Goal: Task Accomplishment & Management: Manage account settings

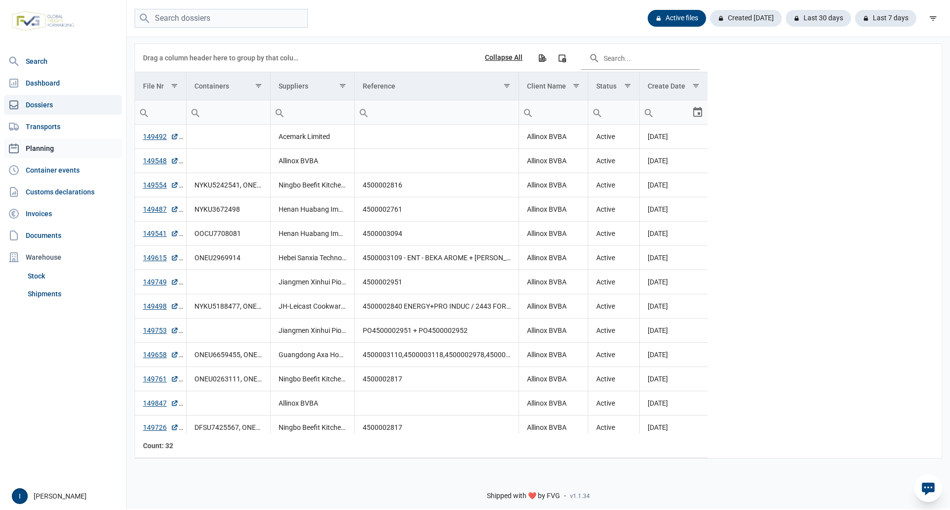
click at [46, 145] on link "Planning" at bounding box center [63, 148] width 118 height 20
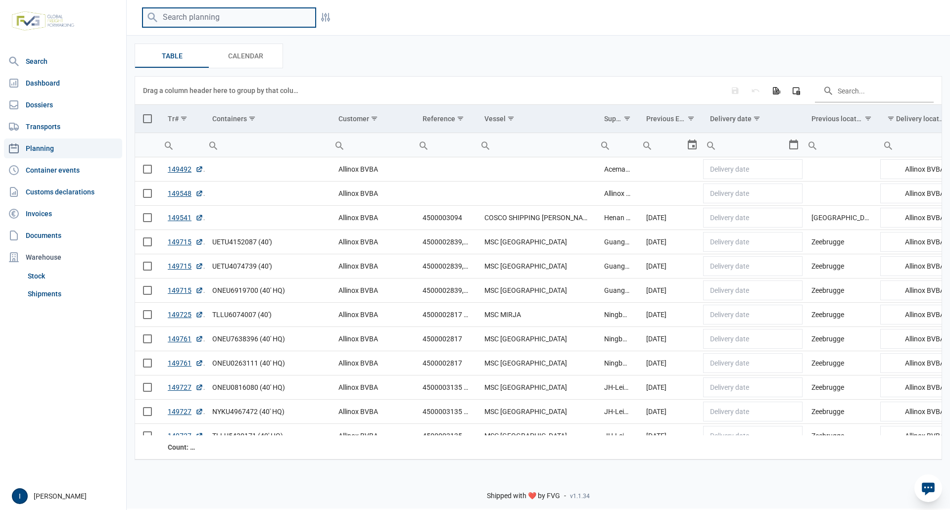
click at [197, 19] on input "search" at bounding box center [228, 17] width 173 height 19
click at [281, 16] on input "search" at bounding box center [228, 17] width 173 height 19
type input "n"
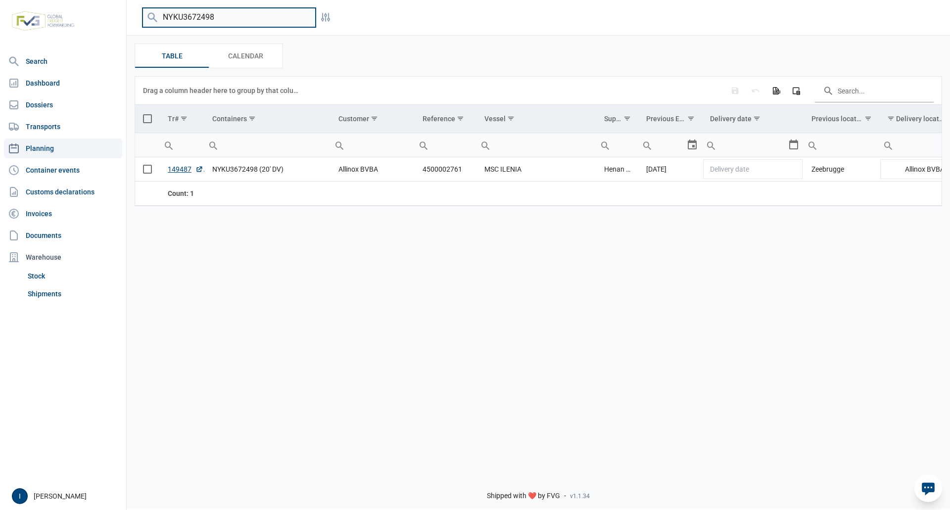
type input "NYKU3672498"
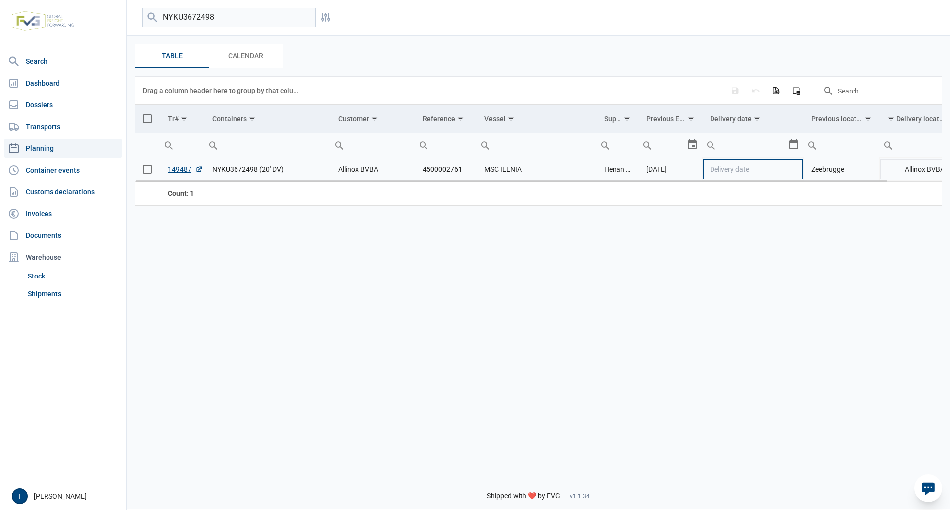
click at [792, 173] on td "Delivery date" at bounding box center [752, 169] width 101 height 24
click at [793, 174] on div "Select" at bounding box center [797, 169] width 12 height 24
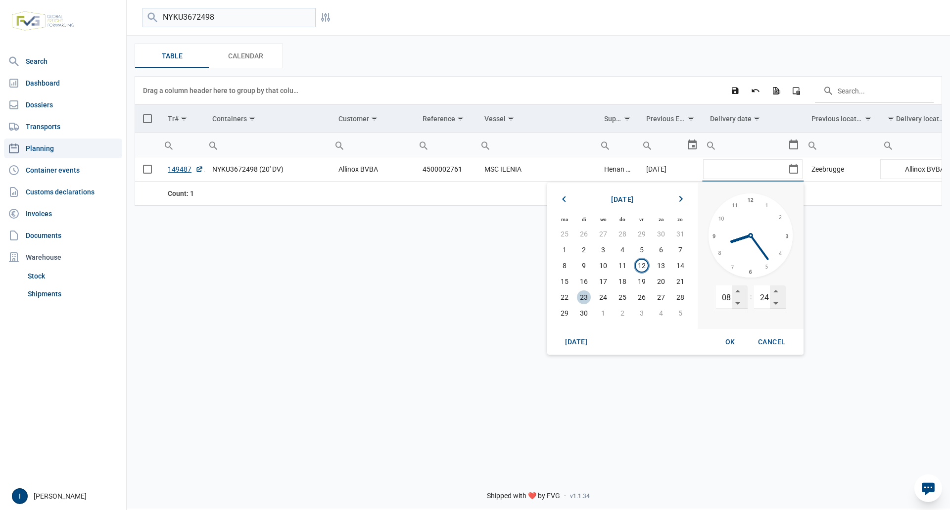
click at [585, 296] on span "23" at bounding box center [584, 297] width 14 height 14
click at [723, 295] on input "08" at bounding box center [724, 297] width 16 height 24
type input "13"
type input "00"
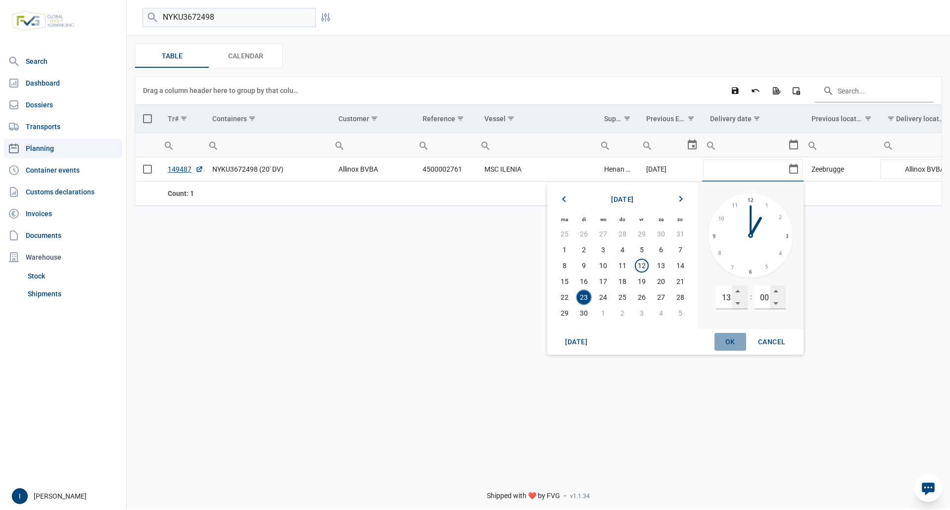
click at [726, 343] on span "OK" at bounding box center [730, 342] width 10 height 8
type input "[DATE] 13:00"
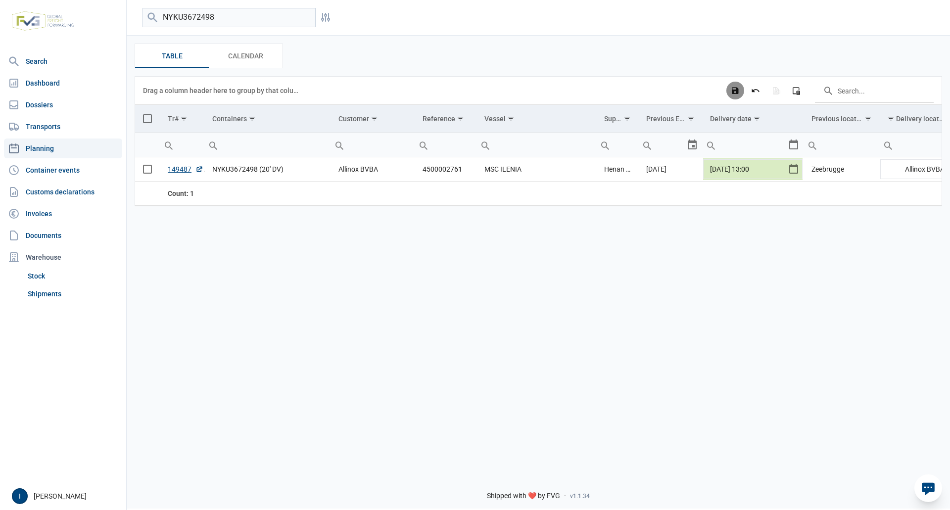
click at [736, 91] on icon "Save changes" at bounding box center [734, 90] width 9 height 9
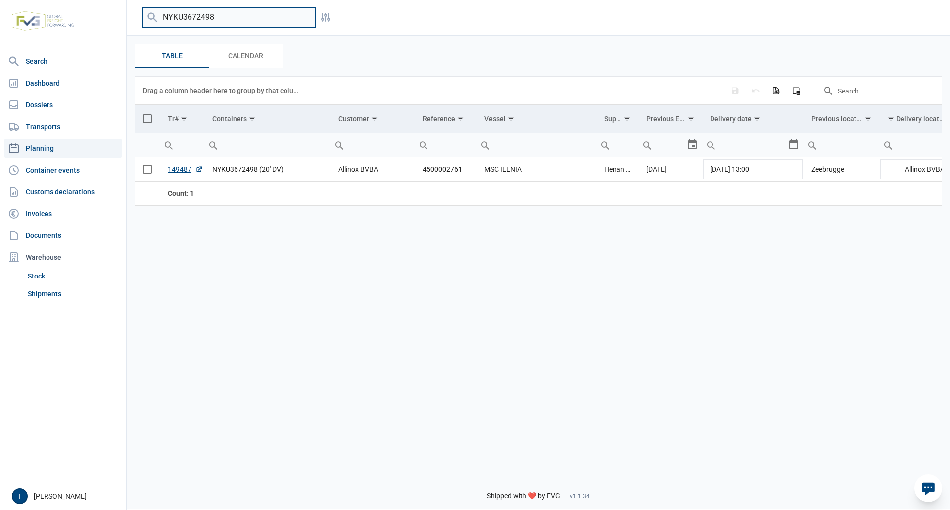
drag, startPoint x: 223, startPoint y: 20, endPoint x: 160, endPoint y: 14, distance: 62.6
click at [160, 14] on input "NYKU3672498" at bounding box center [228, 17] width 173 height 19
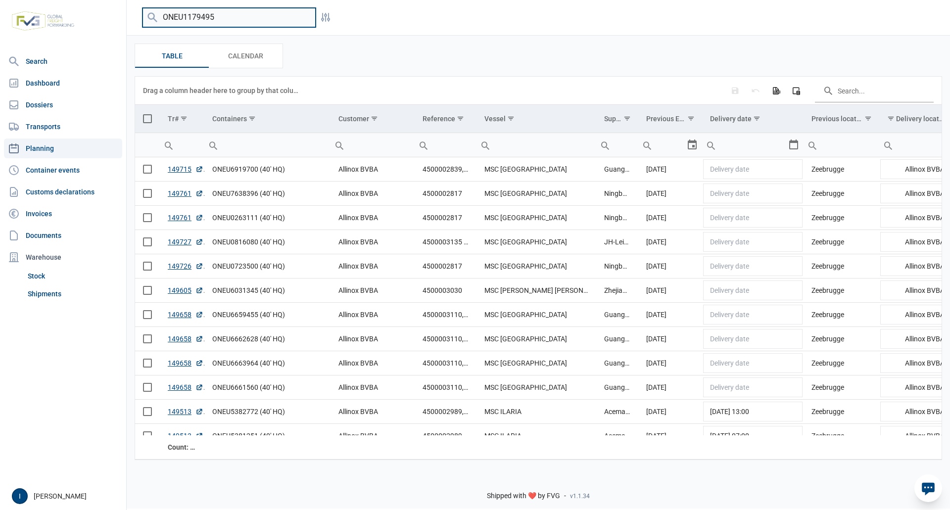
type input "ONEU1179495"
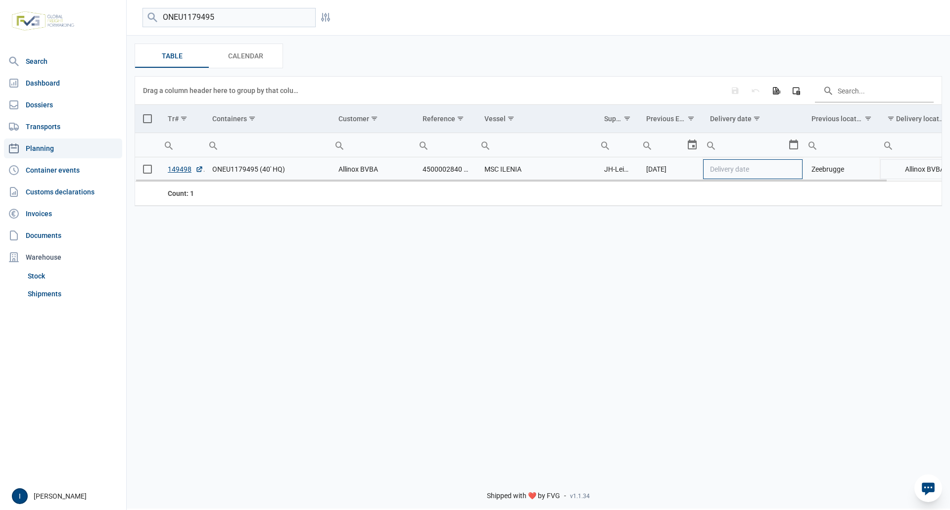
click at [789, 171] on td "Delivery date" at bounding box center [752, 169] width 101 height 24
click at [795, 169] on div "Select" at bounding box center [797, 169] width 12 height 24
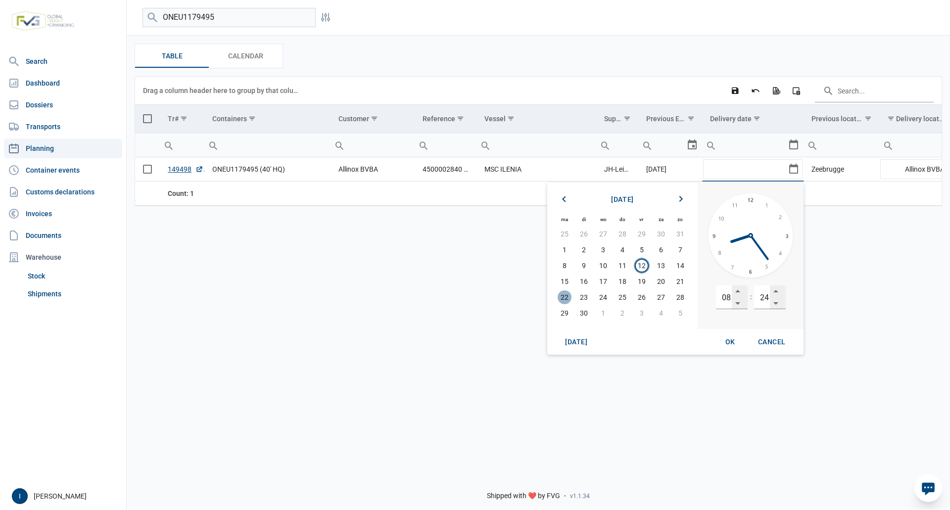
click at [563, 300] on span "22" at bounding box center [564, 297] width 14 height 14
click at [723, 295] on input "08" at bounding box center [724, 297] width 16 height 24
type input "07"
type input "00"
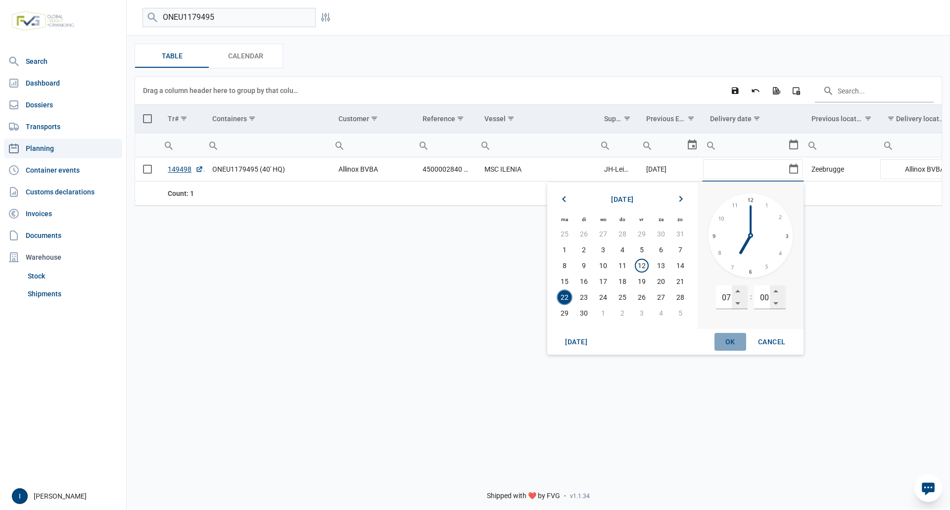
click at [729, 338] on span "OK" at bounding box center [730, 342] width 10 height 8
type input "[DATE] 07:00"
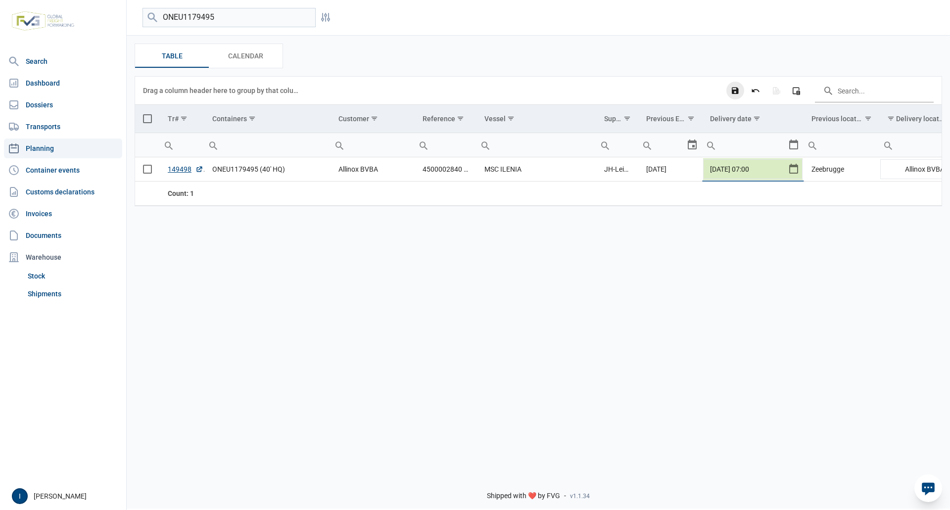
click at [737, 93] on icon "Save changes" at bounding box center [734, 90] width 9 height 9
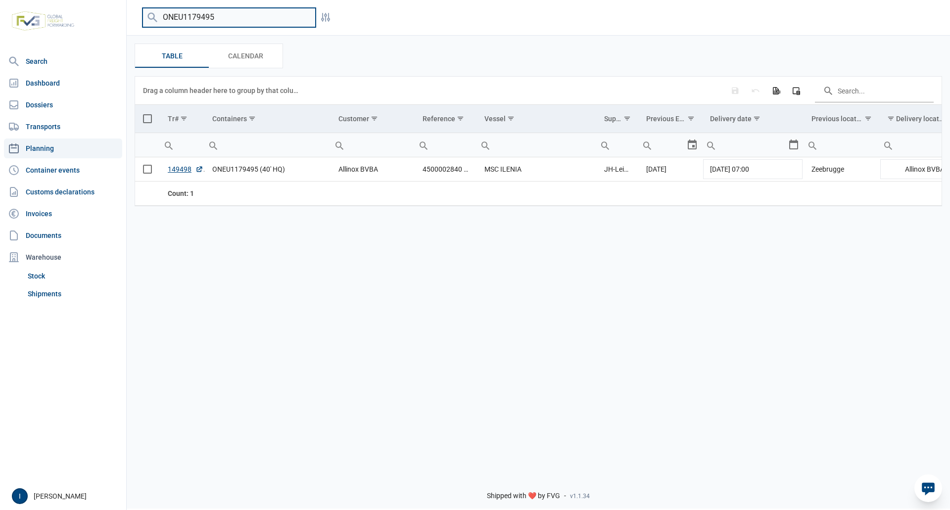
drag, startPoint x: 217, startPoint y: 18, endPoint x: 152, endPoint y: 18, distance: 64.8
click at [152, 18] on div "ONEU1179495" at bounding box center [228, 17] width 173 height 19
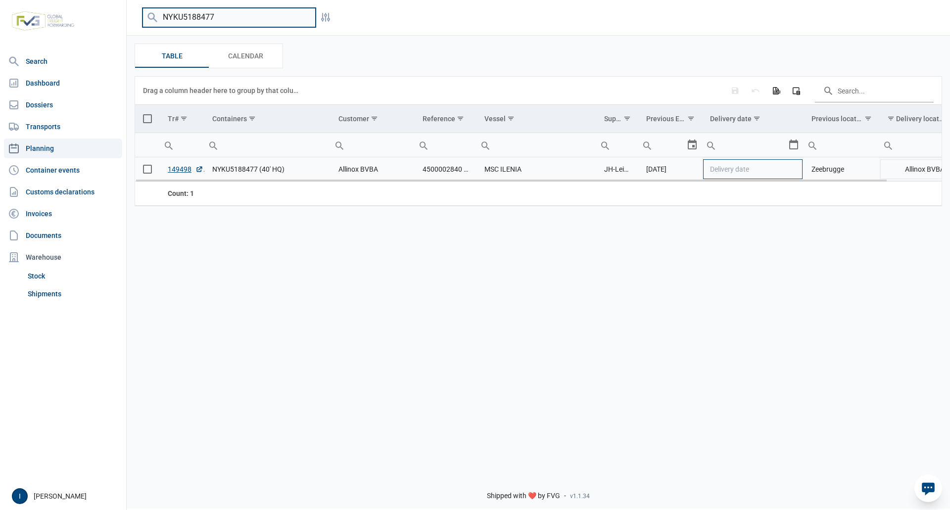
type input "NYKU5188477"
click at [795, 174] on td "Delivery date" at bounding box center [752, 169] width 101 height 24
click at [794, 172] on div "Select" at bounding box center [797, 169] width 12 height 24
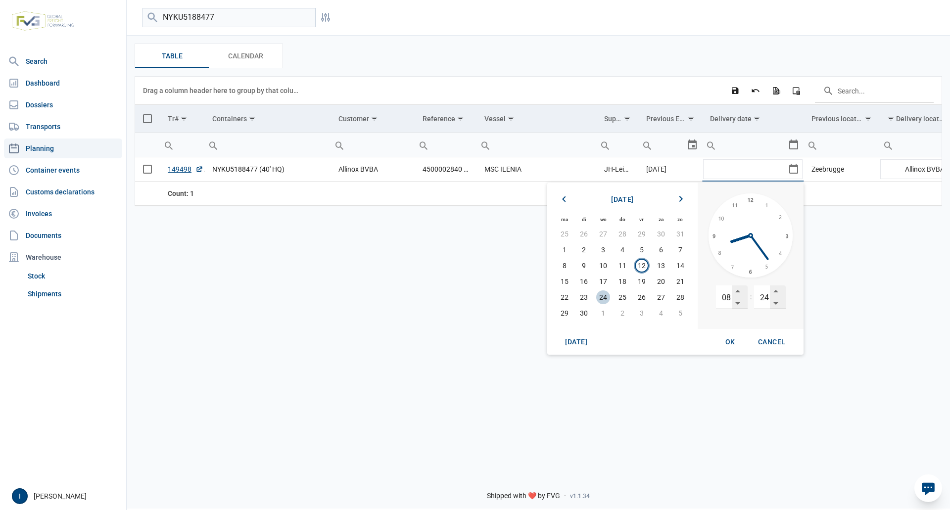
click at [604, 297] on span "24" at bounding box center [603, 297] width 14 height 14
click at [724, 296] on input "08" at bounding box center [724, 297] width 16 height 24
type input "07"
type input "00"
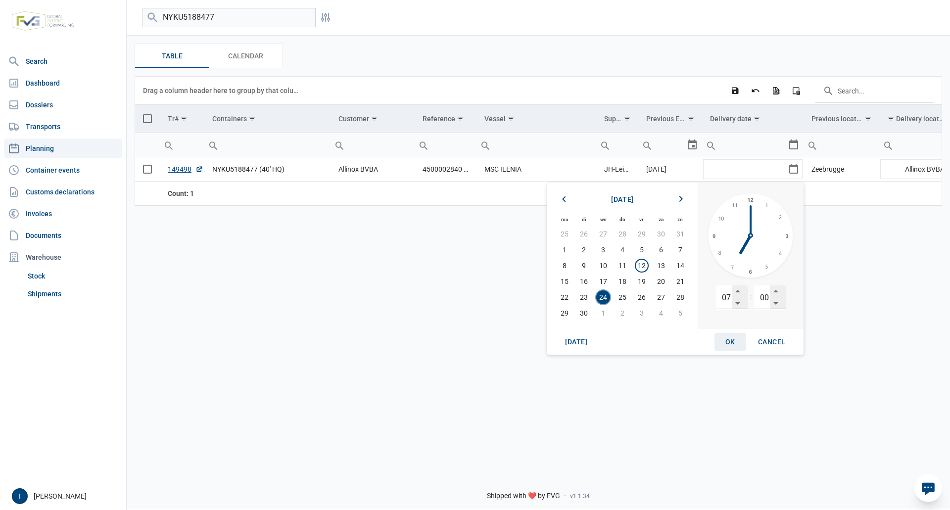
click at [730, 343] on span "OK" at bounding box center [730, 342] width 10 height 8
type input "[DATE] 07:00"
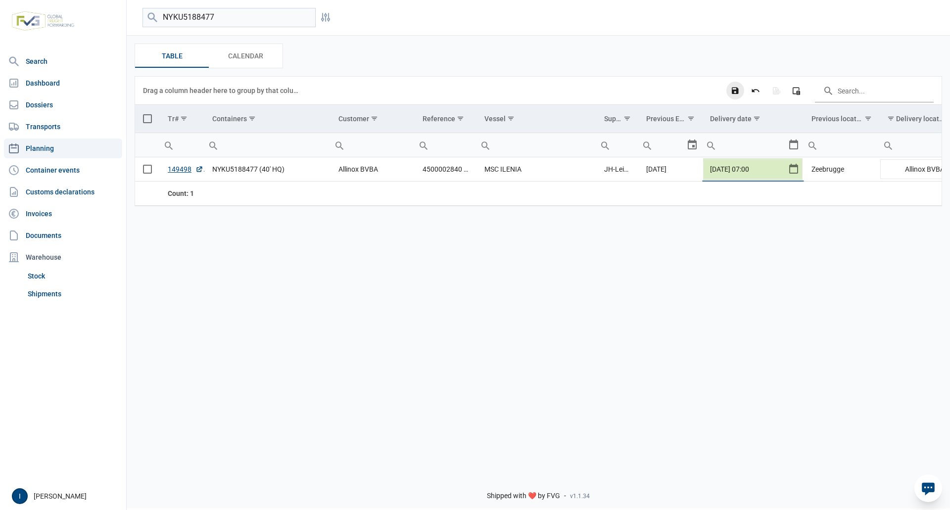
click at [733, 89] on icon "Save changes" at bounding box center [734, 90] width 9 height 9
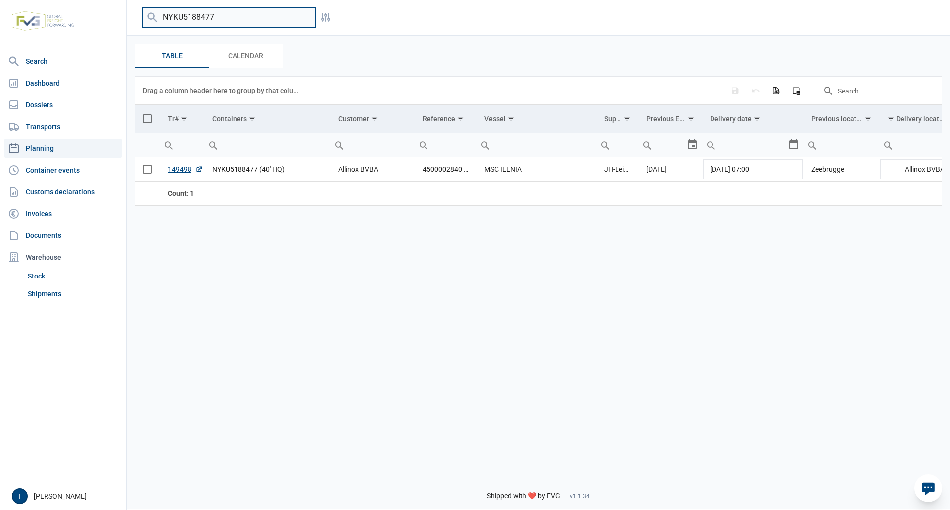
drag, startPoint x: 221, startPoint y: 17, endPoint x: 158, endPoint y: 17, distance: 62.8
click at [158, 17] on input "NYKU5188477" at bounding box center [228, 17] width 173 height 19
type input "TLLU5635269"
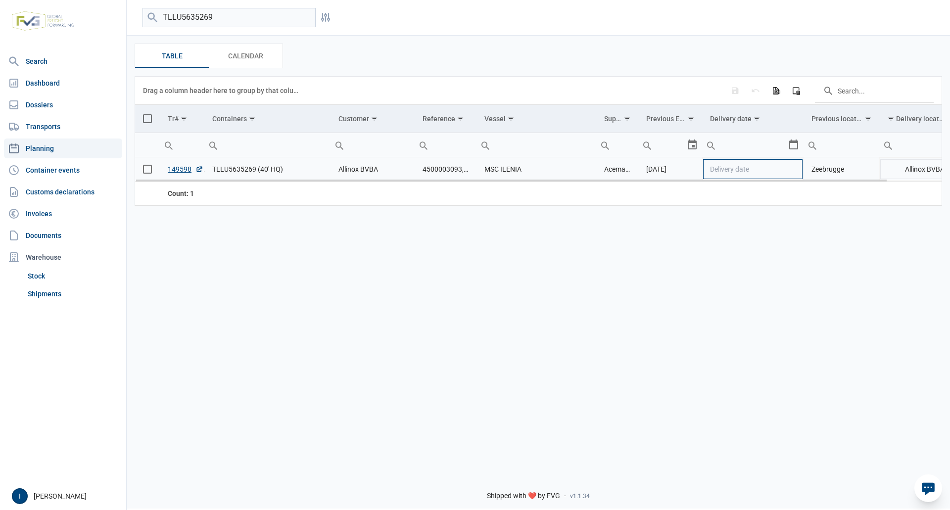
click at [793, 172] on td "Delivery date" at bounding box center [752, 169] width 101 height 24
click at [793, 172] on div "Select" at bounding box center [797, 169] width 12 height 24
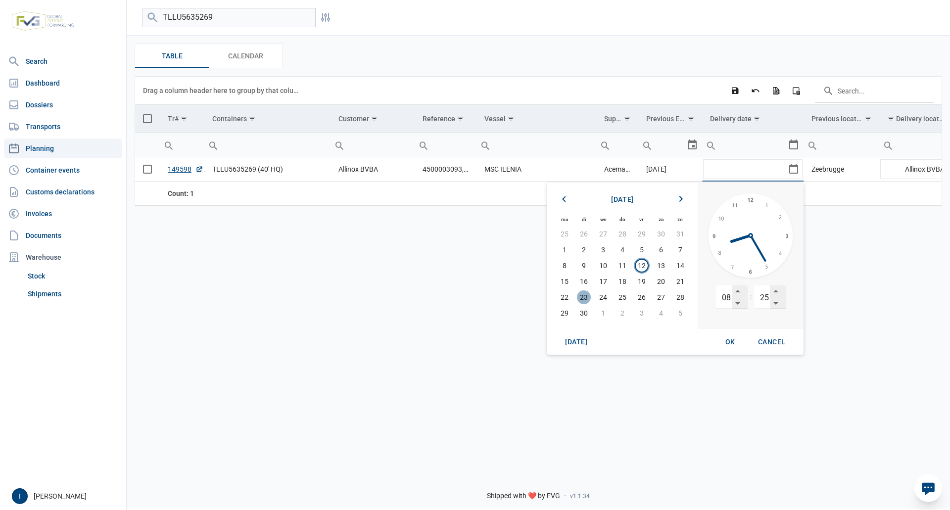
click at [586, 298] on span "23" at bounding box center [584, 297] width 14 height 14
click at [728, 299] on input "08" at bounding box center [724, 297] width 16 height 24
type input "07"
type input "00"
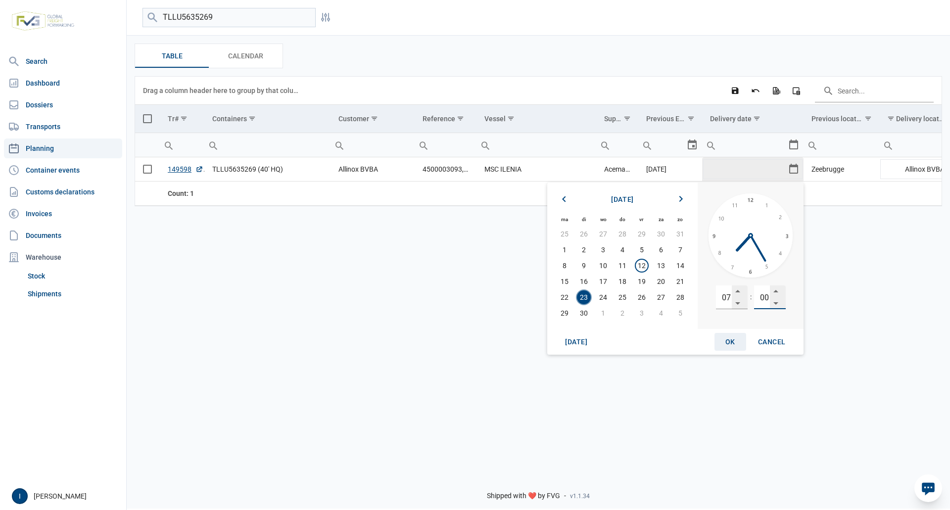
click at [729, 340] on span "OK" at bounding box center [730, 342] width 10 height 8
type input "[DATE] 07:00"
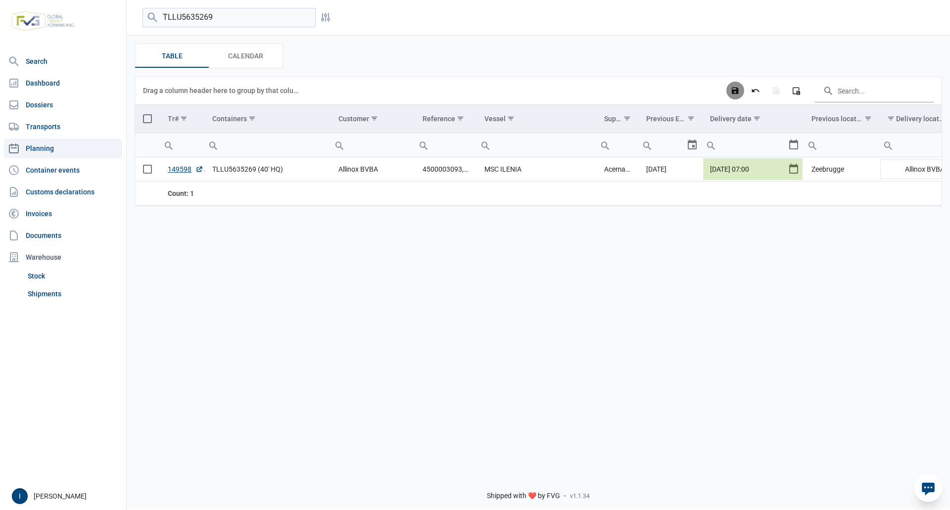
click at [735, 90] on icon "Save changes" at bounding box center [734, 90] width 9 height 9
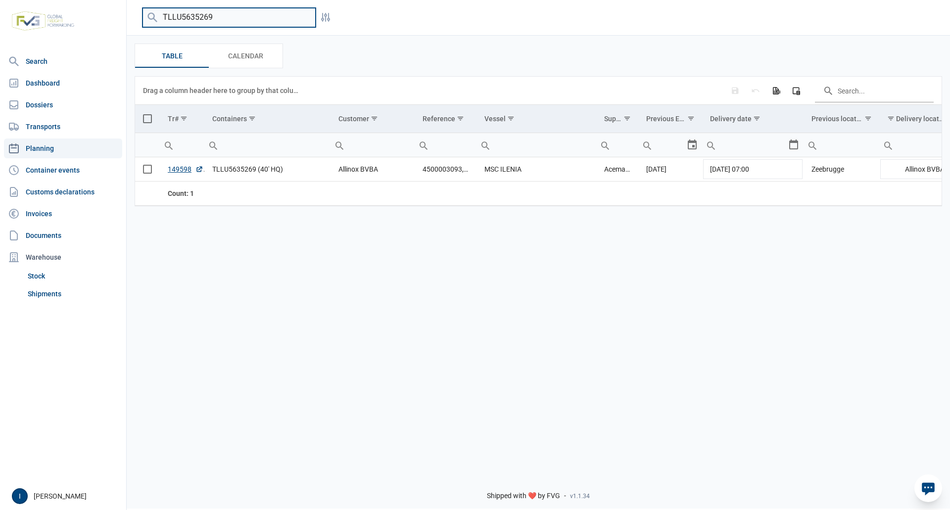
drag, startPoint x: 223, startPoint y: 17, endPoint x: 152, endPoint y: 16, distance: 70.7
click at [152, 16] on div "TLLU5635269" at bounding box center [228, 17] width 173 height 19
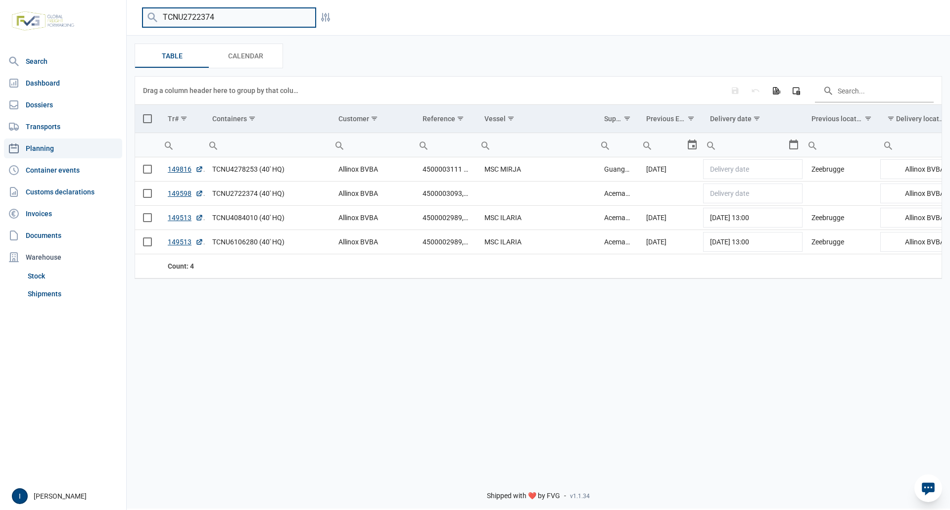
type input "TCNU2722374"
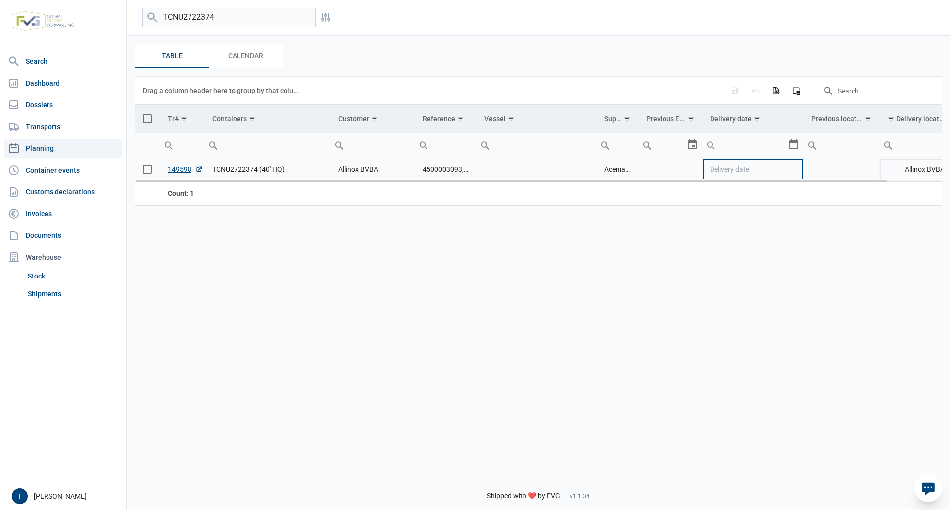
click at [798, 169] on td "Delivery date" at bounding box center [752, 169] width 101 height 24
click at [792, 169] on div "Select" at bounding box center [797, 169] width 12 height 24
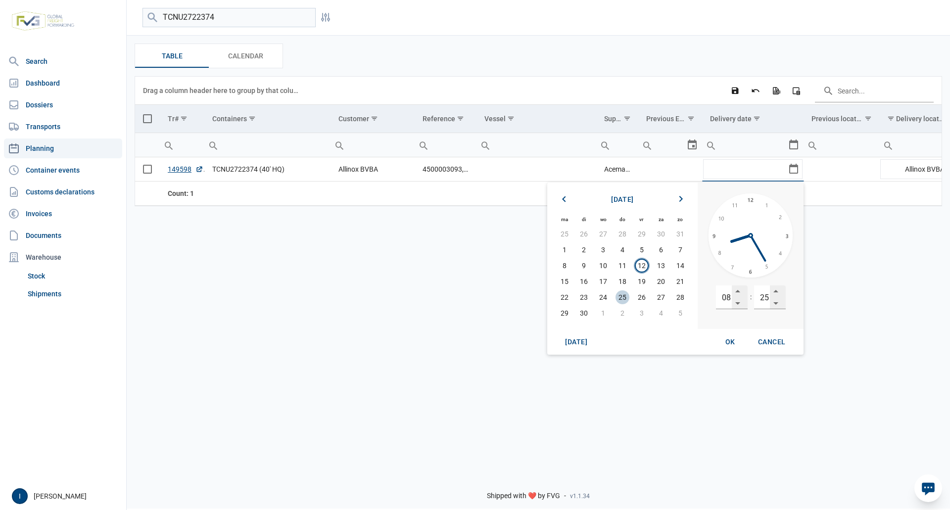
click at [624, 295] on span "25" at bounding box center [622, 297] width 14 height 14
click at [728, 298] on input "08" at bounding box center [724, 297] width 16 height 24
click at [728, 297] on input "08" at bounding box center [724, 297] width 16 height 24
type input "07"
type input "00"
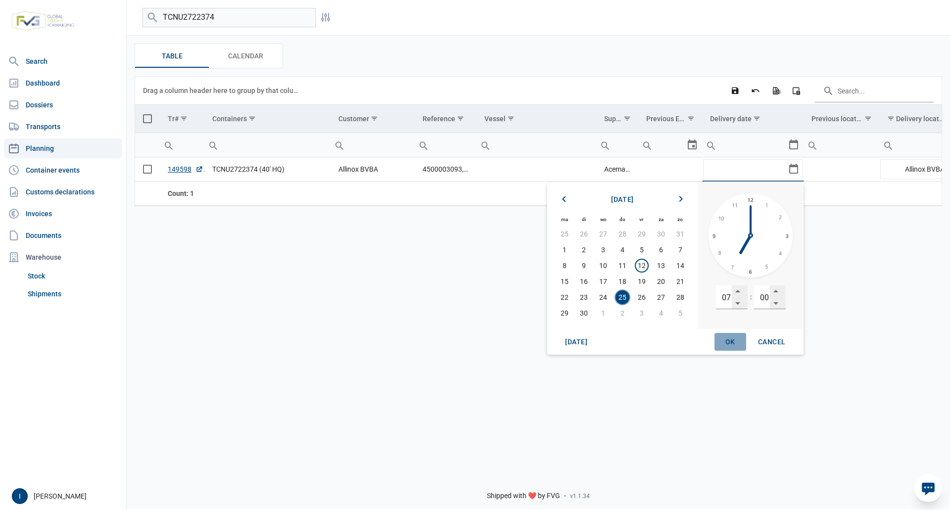
click at [730, 342] on span "OK" at bounding box center [730, 342] width 10 height 8
type input "[DATE] 07:00"
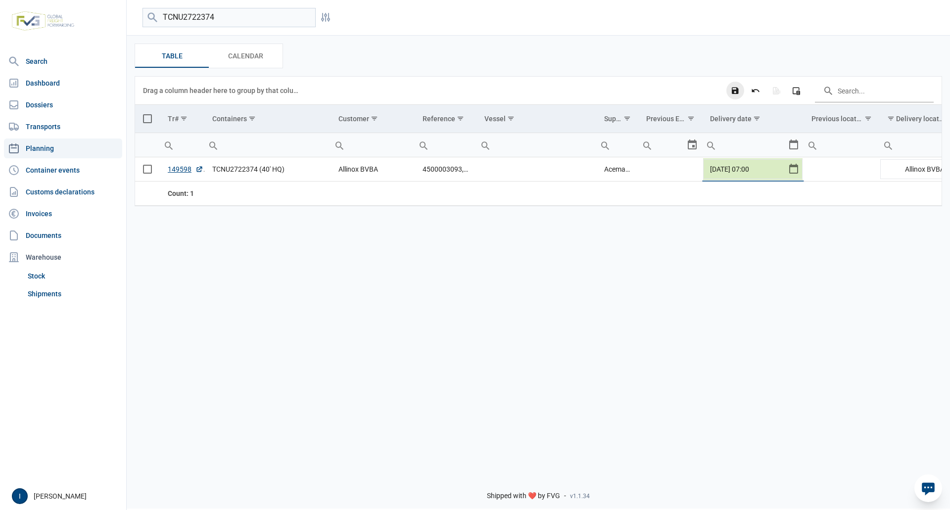
click at [733, 90] on icon "Save changes" at bounding box center [734, 90] width 9 height 9
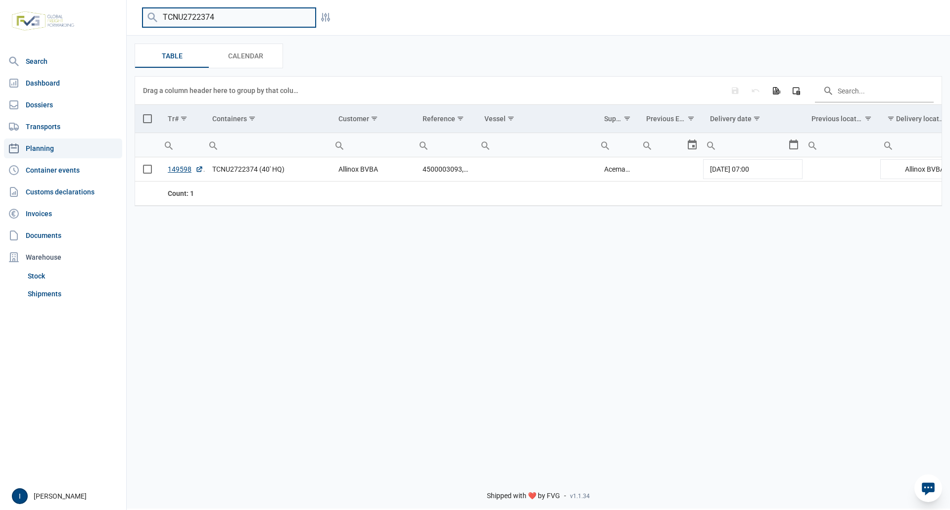
drag, startPoint x: 218, startPoint y: 15, endPoint x: 160, endPoint y: 11, distance: 58.5
click at [160, 11] on input "TCNU2722374" at bounding box center [228, 17] width 173 height 19
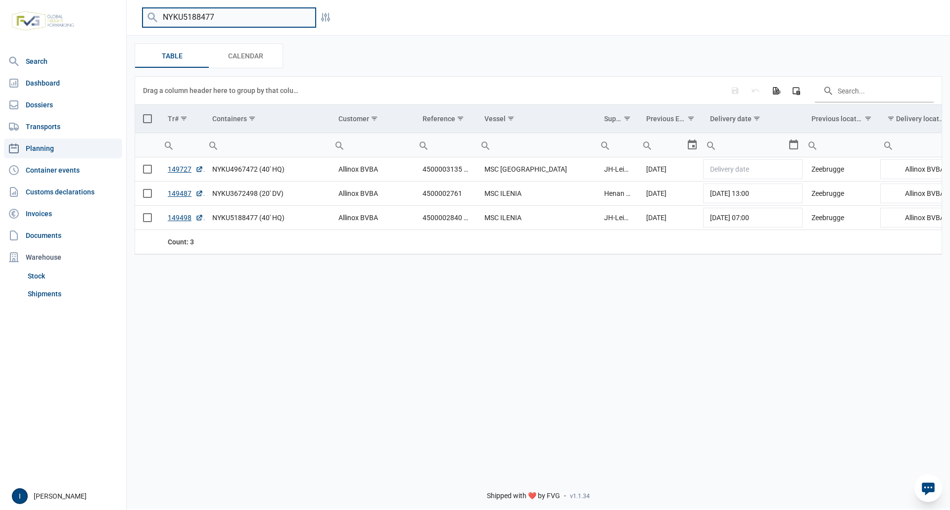
type input "NYKU5188477"
